Goal: Transaction & Acquisition: Purchase product/service

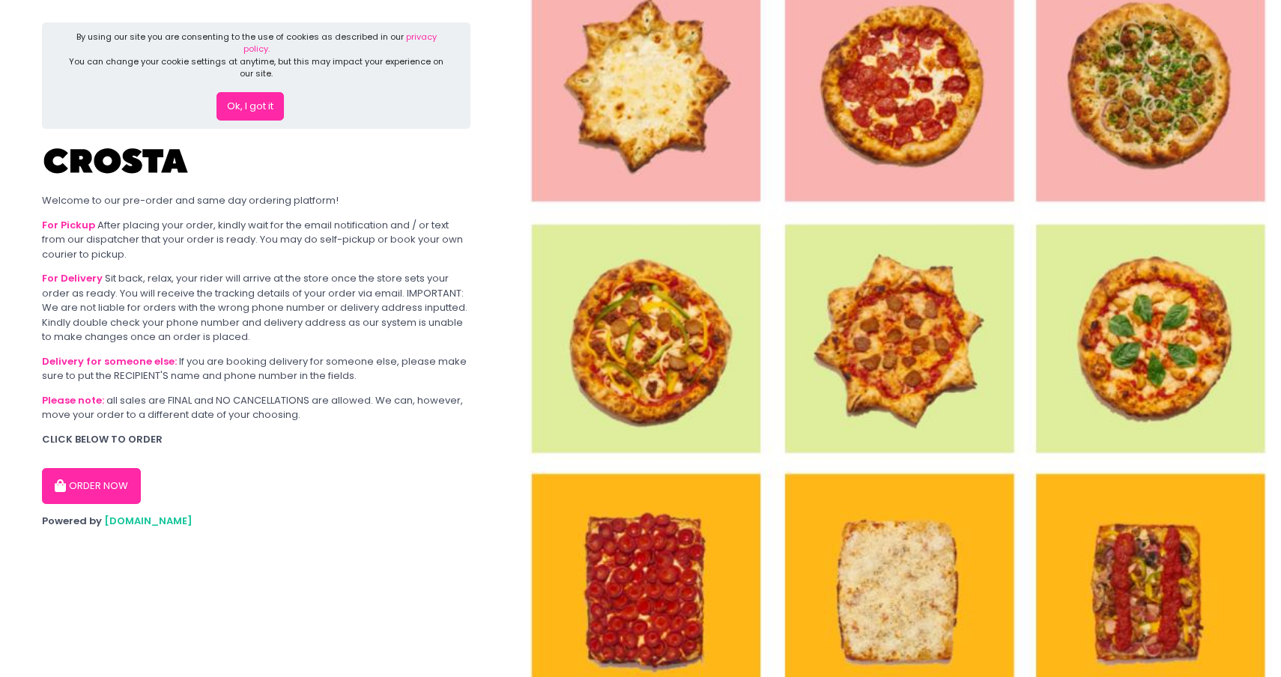
click at [121, 485] on button "ORDER NOW" at bounding box center [91, 486] width 99 height 36
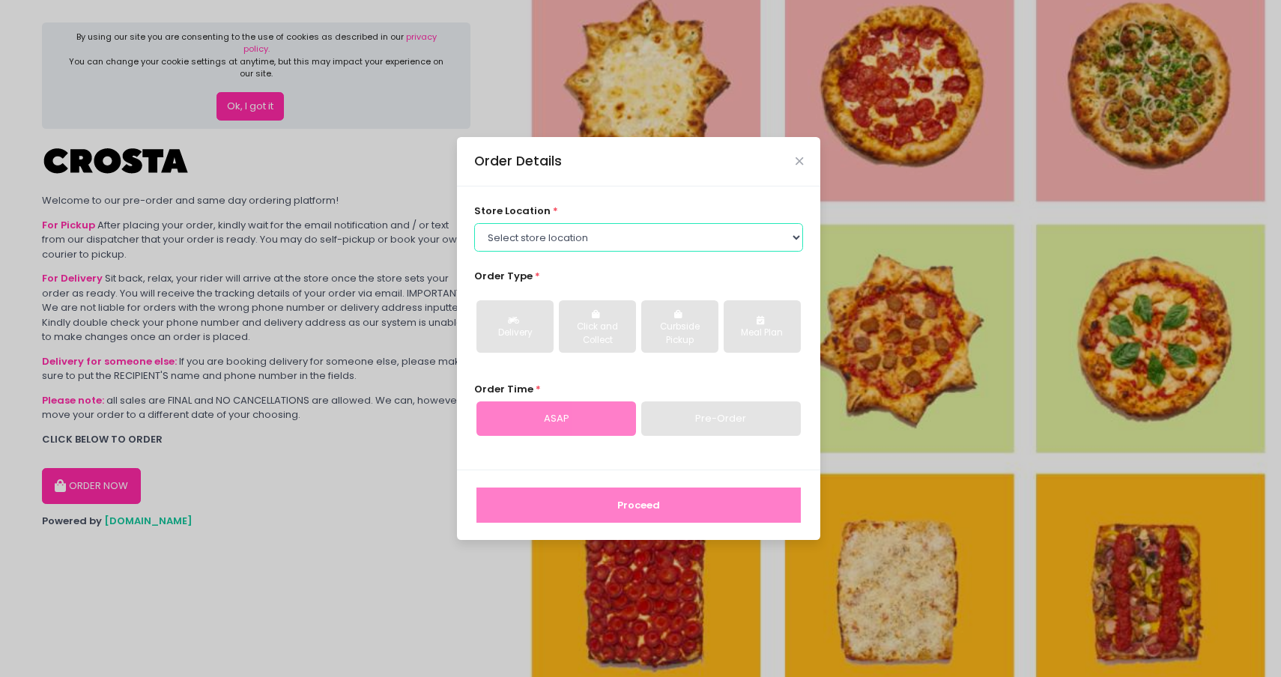
click at [557, 241] on select "Select store location [PERSON_NAME] Pizza - [PERSON_NAME] Pizza - [GEOGRAPHIC_D…" at bounding box center [639, 237] width 330 height 28
select select "65090bae48156caed44a5eb4"
click at [474, 223] on select "Select store location [PERSON_NAME] Pizza - [PERSON_NAME] Pizza - [GEOGRAPHIC_D…" at bounding box center [639, 237] width 330 height 28
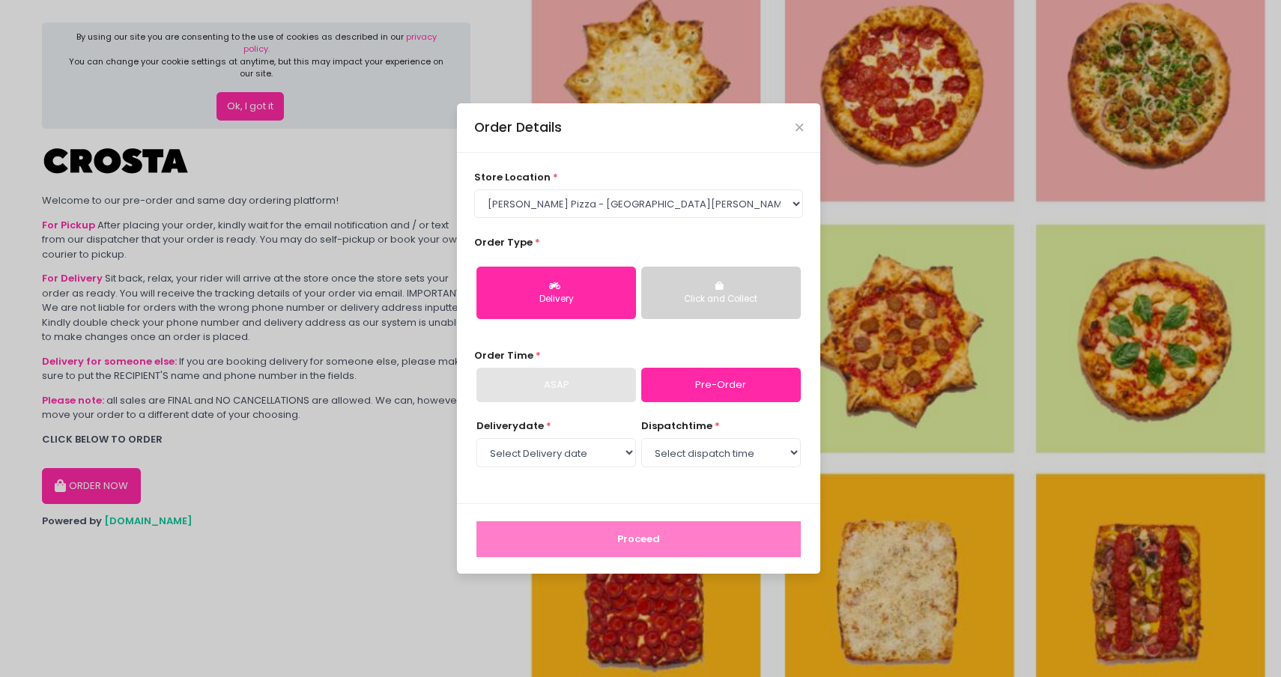
click at [666, 295] on div "Click and Collect" at bounding box center [721, 299] width 139 height 13
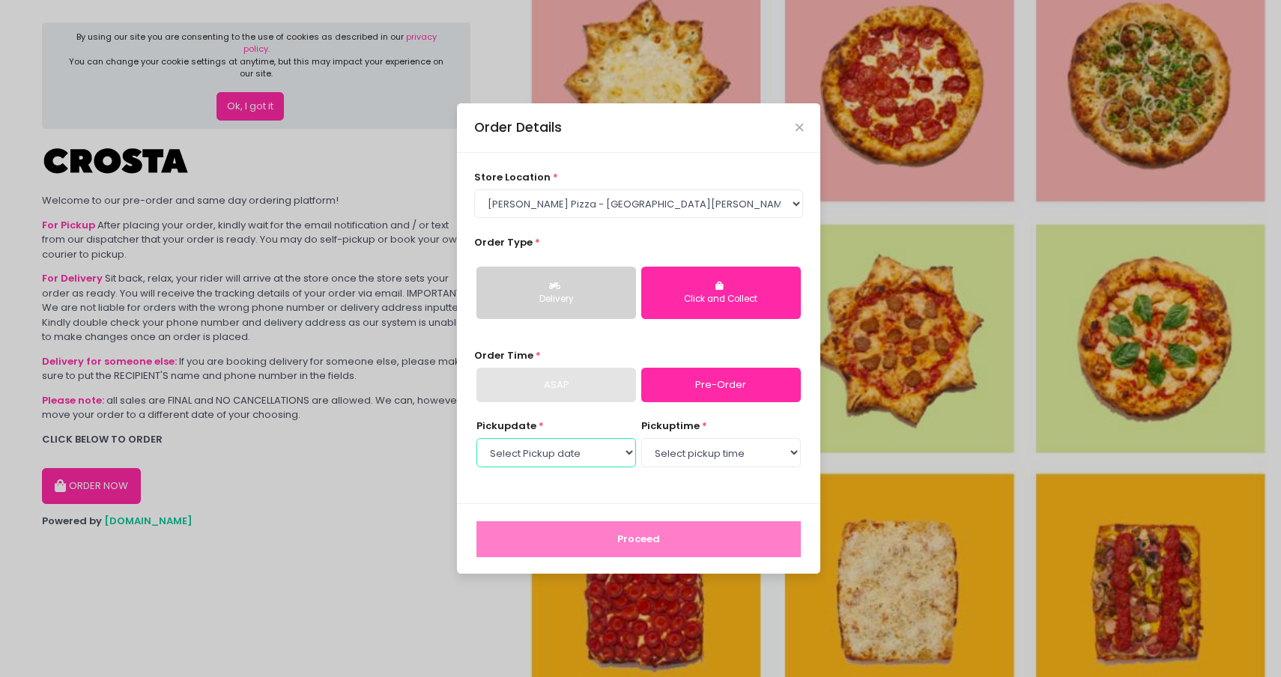
click at [607, 445] on select "Select Pickup date [DATE] [DATE] [DATE] [DATE] [DATE] [DATE]" at bounding box center [556, 452] width 160 height 28
select select "[DATE]"
click at [476, 438] on select "Select Pickup date [DATE] [DATE] [DATE] [DATE] [DATE] [DATE]" at bounding box center [556, 452] width 160 height 28
select select "12:00"
click at [641, 438] on select "Select pickup time 12:00 PM - 12:30 PM 12:30 PM - 01:00 PM 01:00 PM - 01:30 PM …" at bounding box center [721, 452] width 160 height 28
